Goal: Navigation & Orientation: Find specific page/section

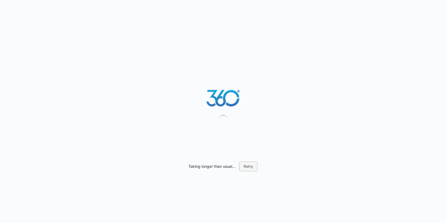
click at [246, 165] on button "Retry" at bounding box center [248, 166] width 18 height 10
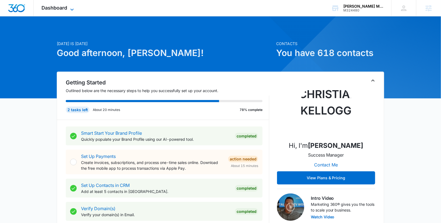
click at [67, 6] on span "Dashboard" at bounding box center [55, 8] width 26 height 6
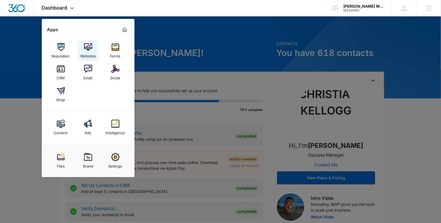
click at [85, 47] on img at bounding box center [88, 47] width 8 height 8
